Goal: Information Seeking & Learning: Learn about a topic

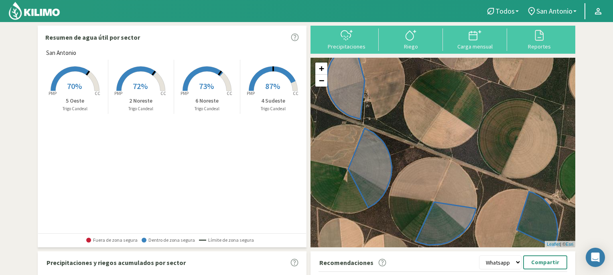
click at [72, 77] on rect at bounding box center [75, 92] width 64 height 64
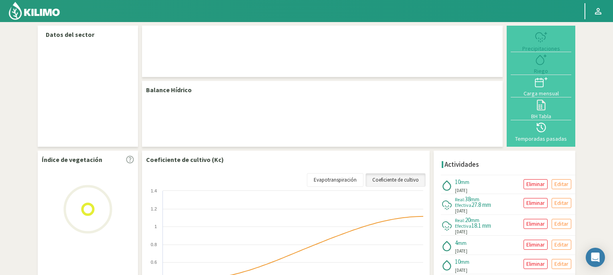
select select "2: Object"
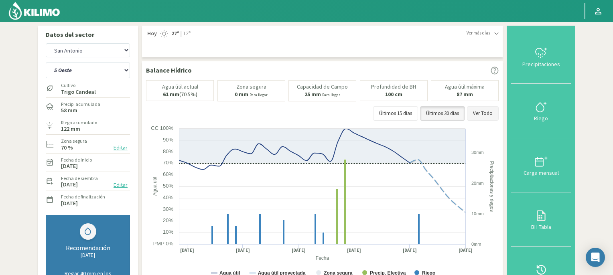
click at [485, 110] on button "Ver Todo" at bounding box center [483, 113] width 32 height 14
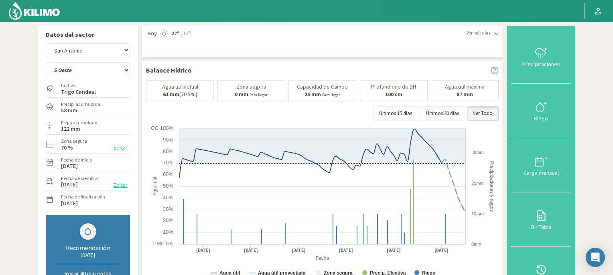
click at [39, 10] on img at bounding box center [34, 10] width 53 height 19
